Goal: Task Accomplishment & Management: Complete application form

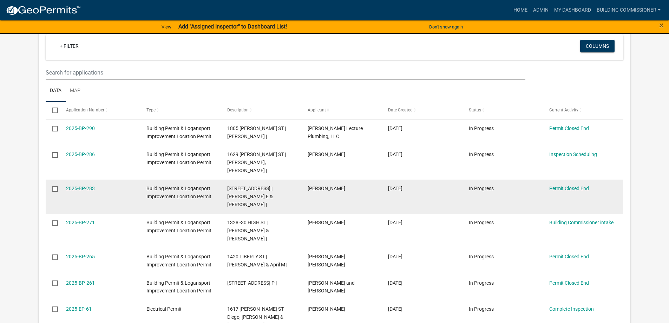
scroll to position [339, 0]
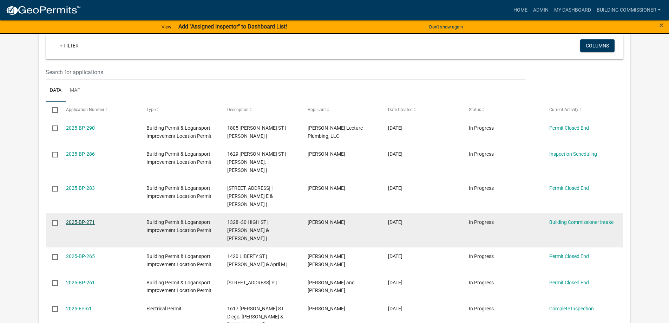
click at [78, 219] on link "2025-BP-271" at bounding box center [80, 222] width 29 height 6
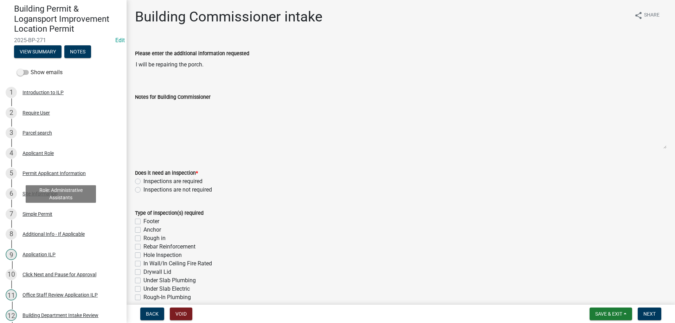
scroll to position [219, 0]
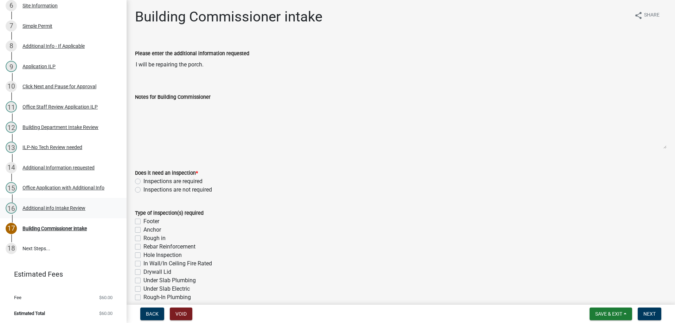
click at [46, 208] on div "Additional info Intake Review" at bounding box center [53, 208] width 63 height 5
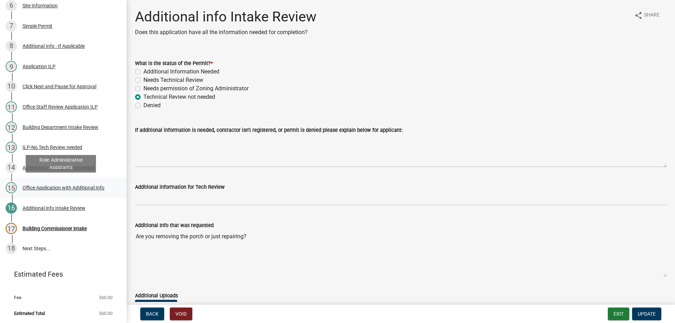
click at [57, 188] on div "Office Application with Additional Info" at bounding box center [63, 187] width 82 height 5
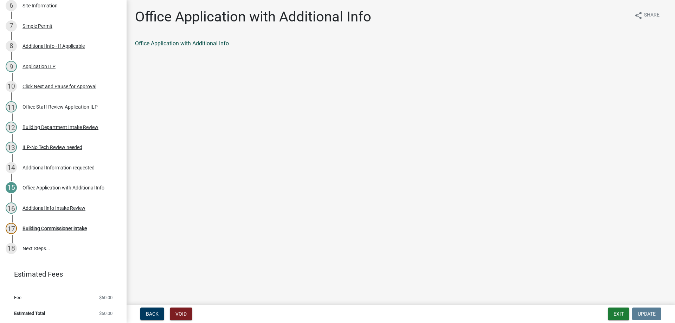
click at [209, 43] on link "Office Application with Additional Info" at bounding box center [182, 43] width 94 height 7
click at [53, 226] on div "Building Commissioner intake" at bounding box center [54, 228] width 64 height 5
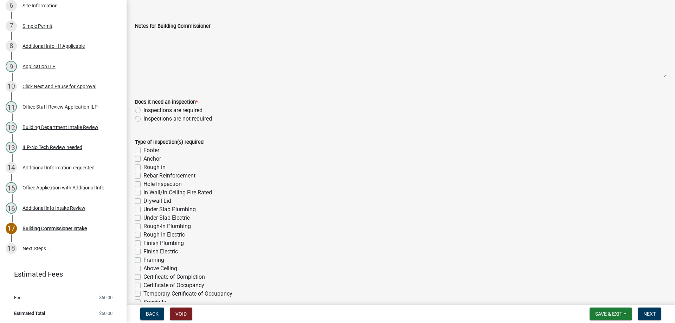
scroll to position [70, 0]
click at [143, 111] on label "Inspections are required" at bounding box center [172, 111] width 59 height 8
click at [143, 111] on input "Inspections are required" at bounding box center [145, 109] width 5 height 5
radio input "true"
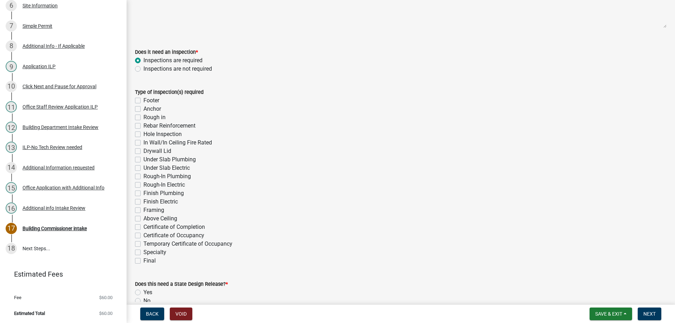
scroll to position [211, 0]
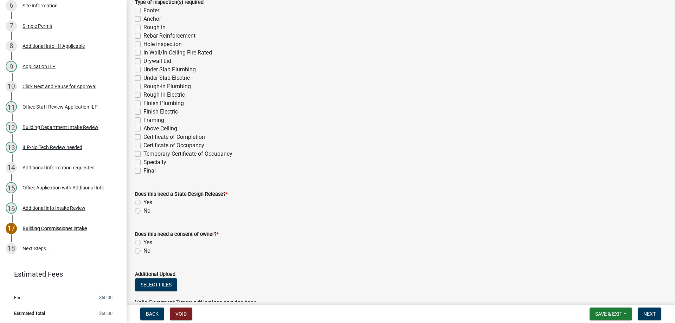
click at [143, 119] on label "Framing" at bounding box center [153, 120] width 21 height 8
click at [143, 119] on input "Framing" at bounding box center [145, 118] width 5 height 5
checkbox input "true"
checkbox input "false"
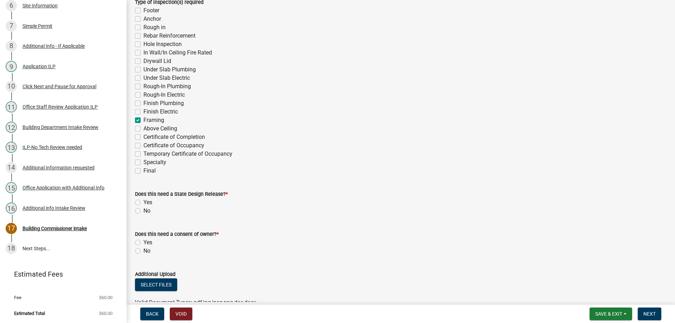
checkbox input "false"
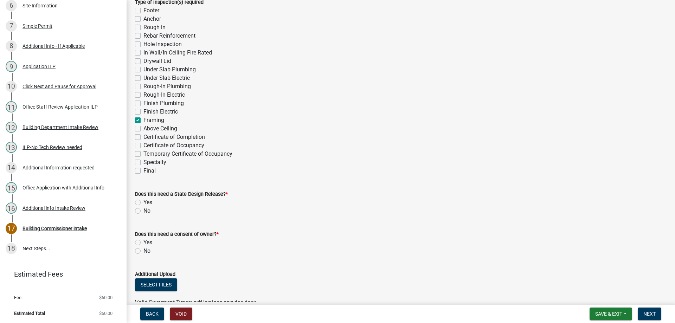
checkbox input "false"
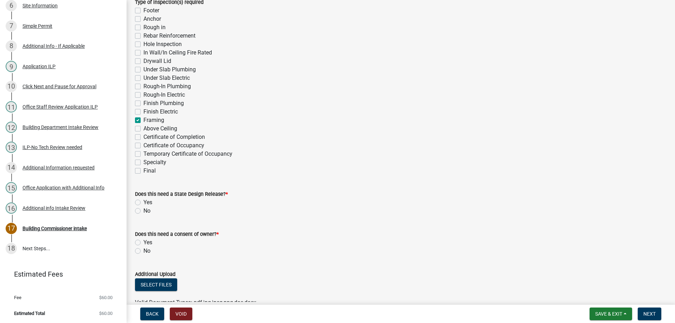
checkbox input "false"
checkbox input "true"
checkbox input "false"
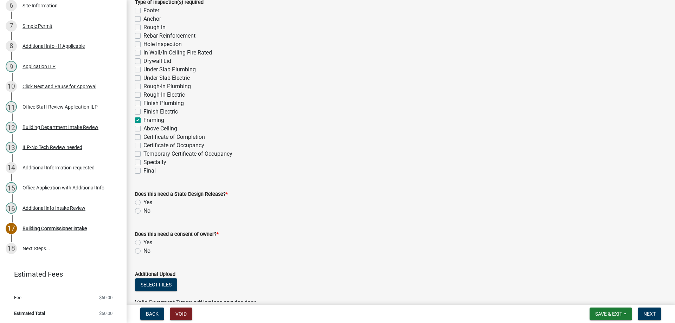
checkbox input "false"
click at [143, 19] on label "Anchor" at bounding box center [152, 19] width 18 height 8
click at [143, 19] on input "Anchor" at bounding box center [145, 17] width 5 height 5
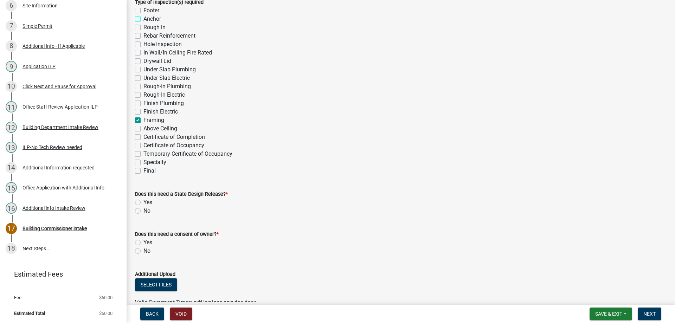
checkbox input "true"
checkbox input "false"
checkbox input "true"
checkbox input "false"
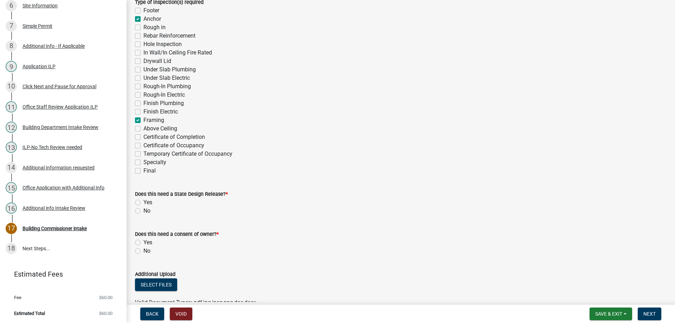
checkbox input "false"
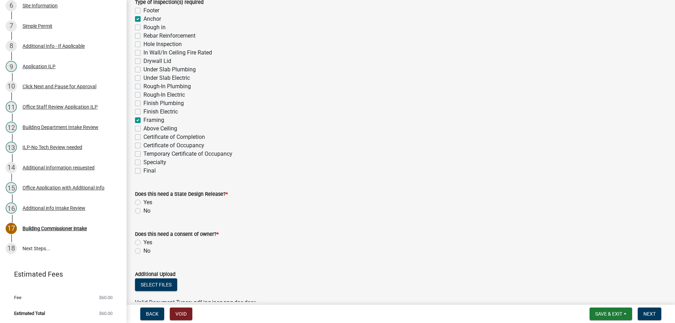
checkbox input "false"
checkbox input "true"
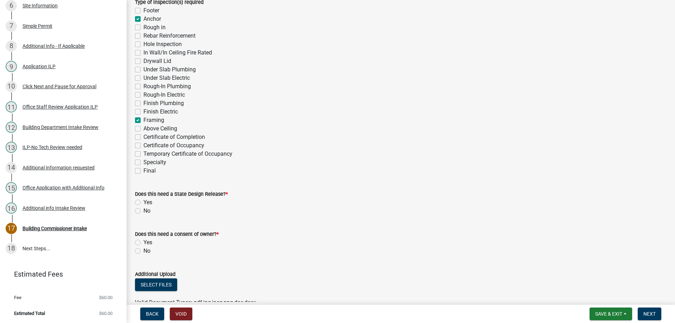
checkbox input "false"
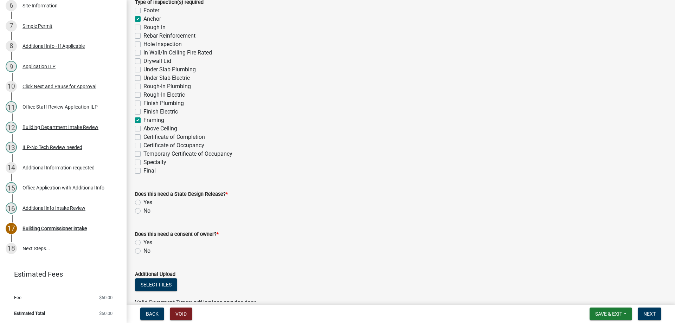
checkbox input "false"
click at [143, 161] on label "Specialty" at bounding box center [154, 162] width 23 height 8
click at [143, 161] on input "Specialty" at bounding box center [145, 160] width 5 height 5
checkbox input "true"
checkbox input "false"
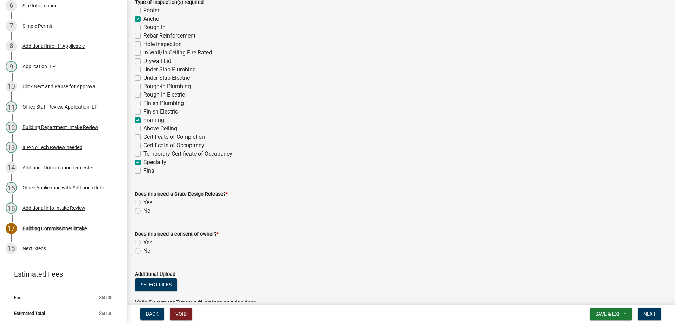
checkbox input "true"
checkbox input "false"
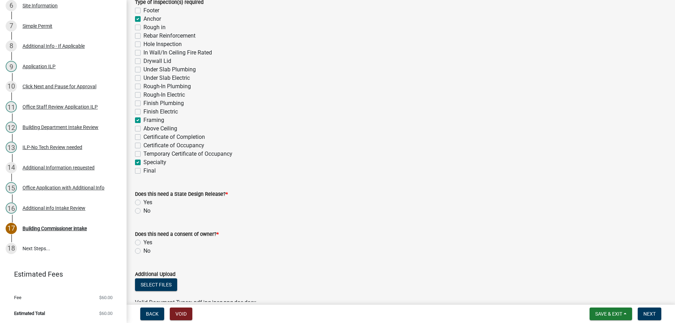
checkbox input "false"
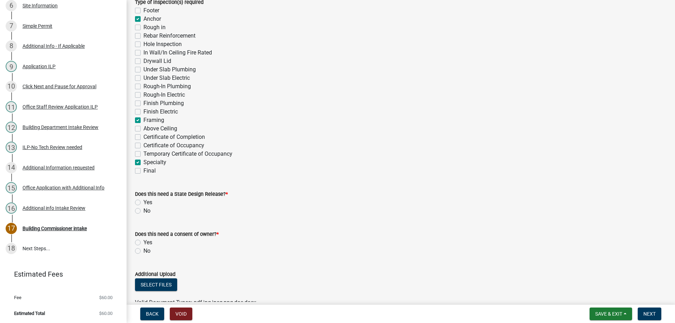
checkbox input "false"
checkbox input "true"
checkbox input "false"
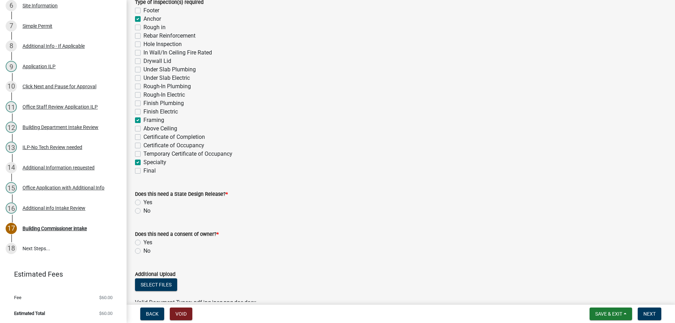
checkbox input "false"
checkbox input "true"
click at [143, 171] on label "Final" at bounding box center [149, 171] width 12 height 8
click at [143, 171] on input "Final" at bounding box center [145, 169] width 5 height 5
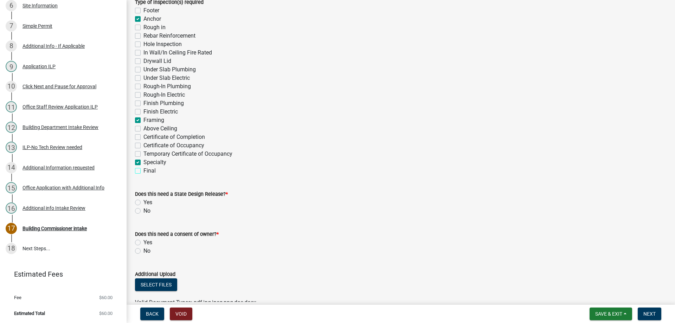
checkbox input "true"
checkbox input "false"
checkbox input "true"
checkbox input "false"
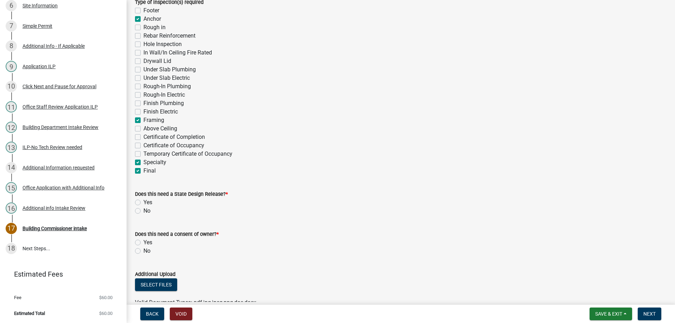
checkbox input "false"
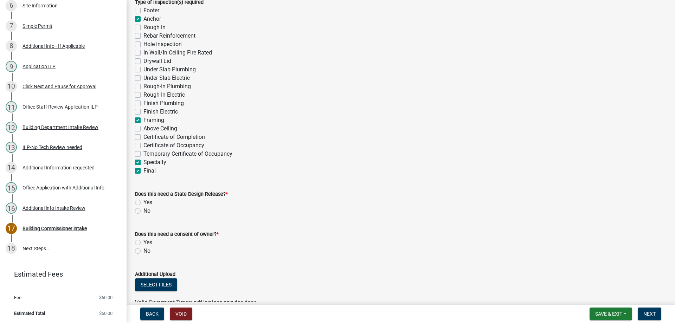
checkbox input "false"
checkbox input "true"
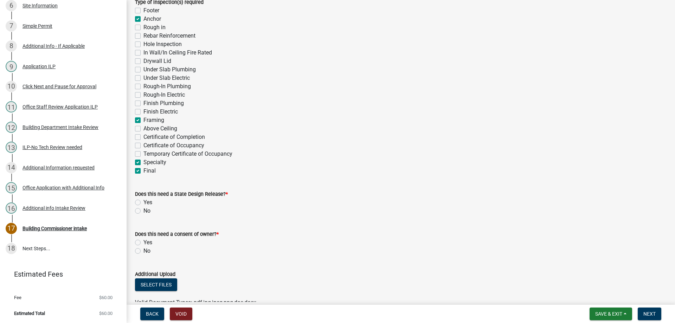
checkbox input "false"
checkbox input "true"
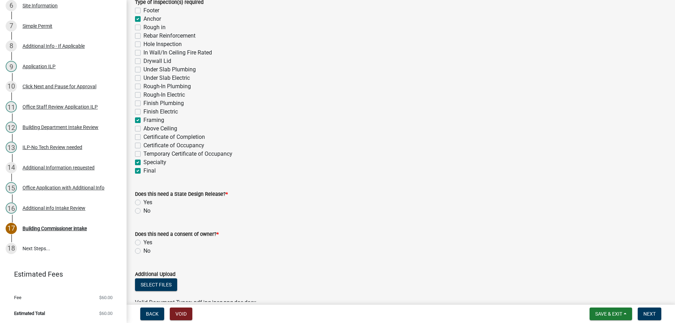
checkbox input "true"
click at [143, 211] on label "No" at bounding box center [146, 211] width 7 height 8
click at [143, 211] on input "No" at bounding box center [145, 209] width 5 height 5
radio input "true"
click at [143, 251] on label "No" at bounding box center [146, 251] width 7 height 8
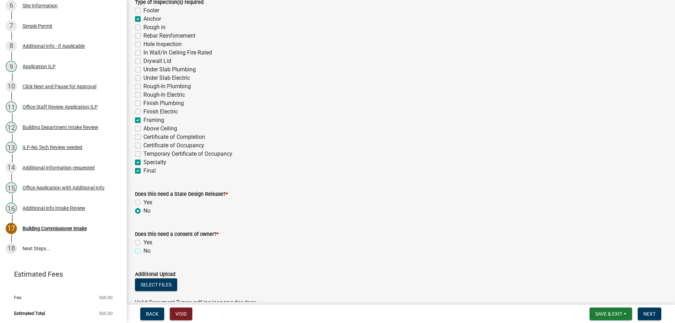
click at [143, 251] on input "No" at bounding box center [145, 249] width 5 height 5
radio input "true"
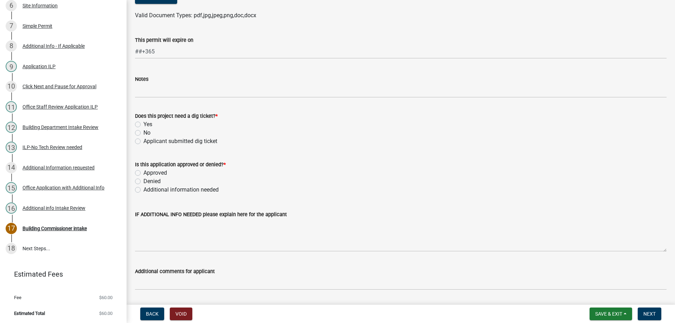
scroll to position [527, 0]
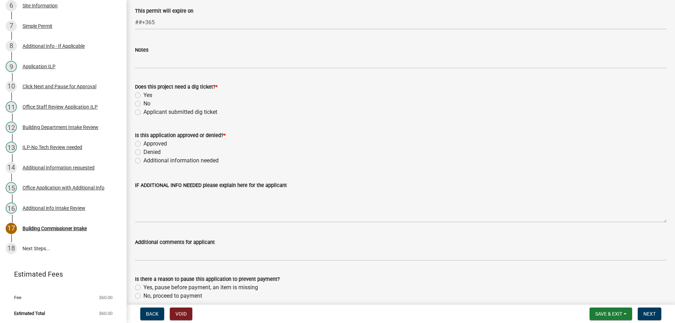
click at [143, 102] on label "No" at bounding box center [146, 103] width 7 height 8
click at [143, 102] on input "No" at bounding box center [145, 101] width 5 height 5
radio input "true"
click at [143, 144] on label "Approved" at bounding box center [155, 144] width 24 height 8
click at [143, 144] on input "Approved" at bounding box center [145, 142] width 5 height 5
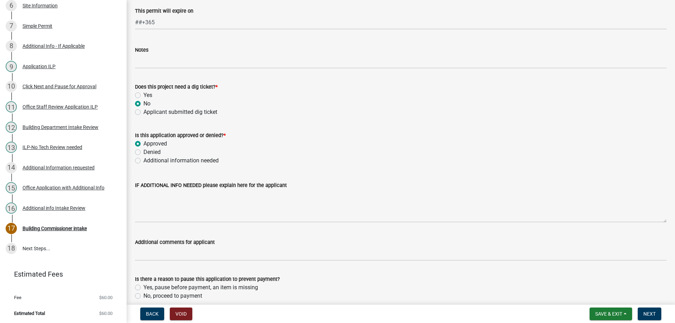
radio input "true"
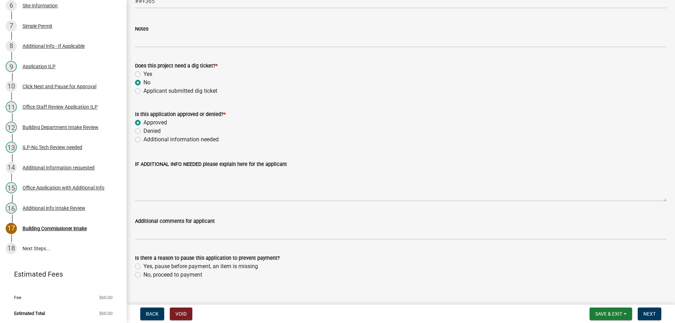
scroll to position [559, 0]
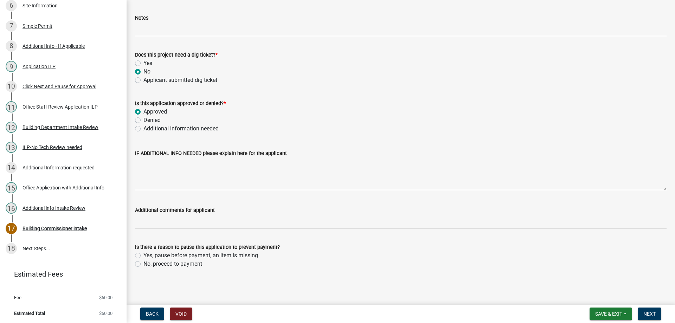
drag, startPoint x: 138, startPoint y: 264, endPoint x: 203, endPoint y: 263, distance: 65.0
click at [143, 264] on label "No, proceed to payment" at bounding box center [172, 264] width 59 height 8
click at [143, 264] on input "No, proceed to payment" at bounding box center [145, 262] width 5 height 5
radio input "true"
click at [652, 312] on span "Next" at bounding box center [649, 314] width 12 height 6
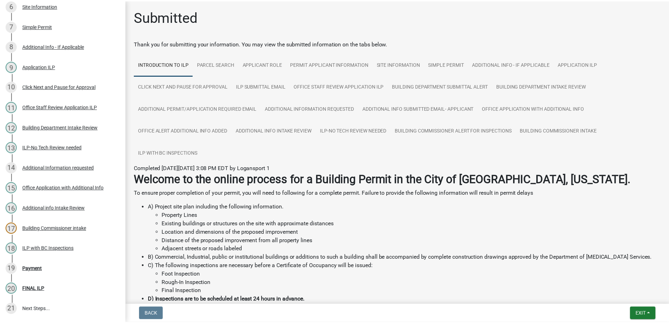
scroll to position [279, 0]
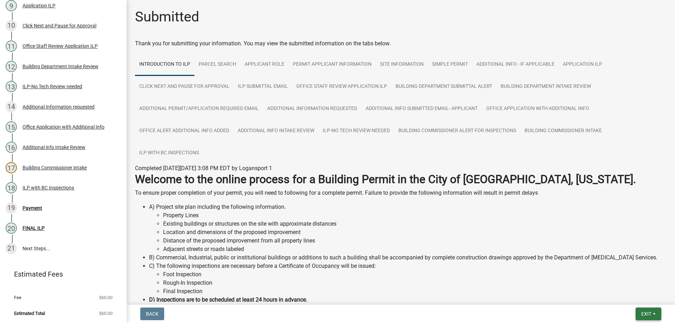
click at [645, 313] on span "Exit" at bounding box center [646, 314] width 10 height 6
click at [629, 293] on button "Save & Exit" at bounding box center [633, 295] width 56 height 17
